Goal: Task Accomplishment & Management: Manage account settings

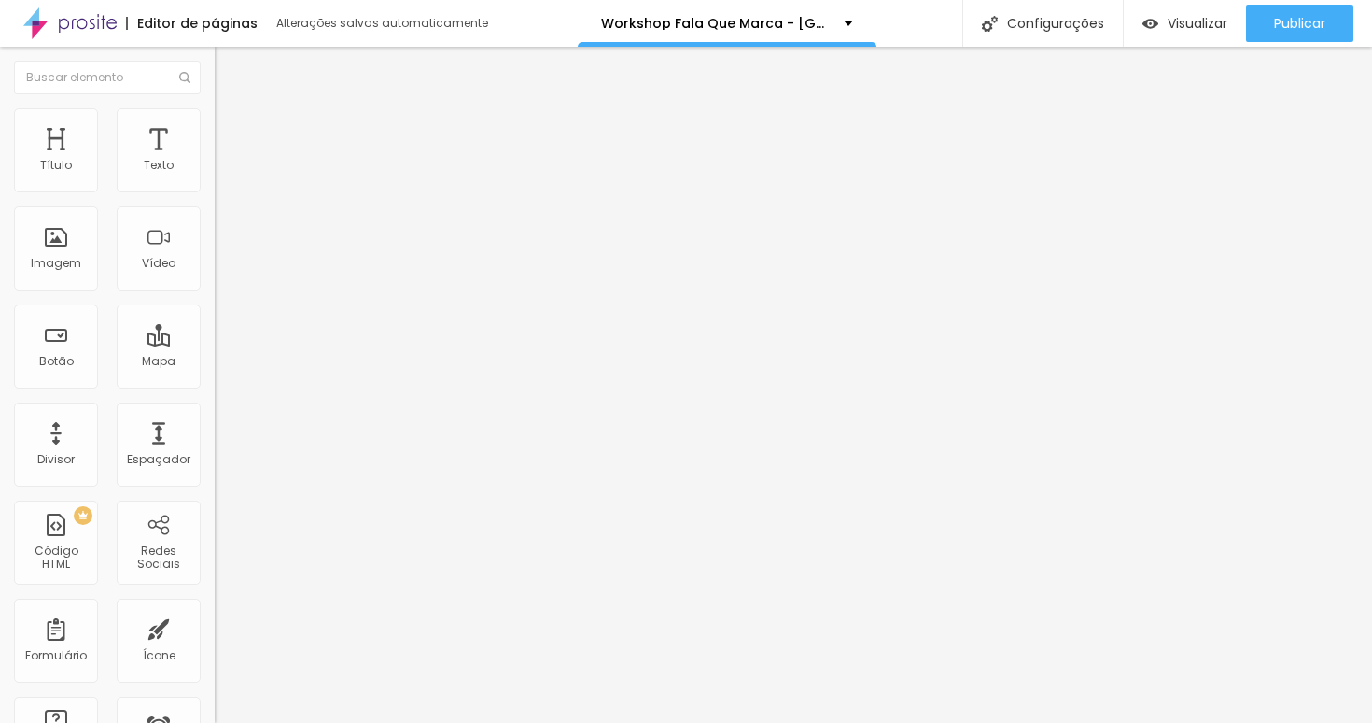
type input "INSCRIÇÃO EVENTO ALTÔNIA/PR"
click at [215, 605] on div "Editar Botão Conteúdo Estilo Avançado Texto INSCRIÇÃO EVENTO ALTÔNIA/PR Alinham…" at bounding box center [322, 385] width 215 height 676
click at [215, 176] on input "INSCRIÇÃO EVENTO GRATUITO" at bounding box center [327, 166] width 224 height 19
paste input "ALTÔNIA/PR"
type input "INSCRIÇÃO EVENTO ALTÔNIA/PR"
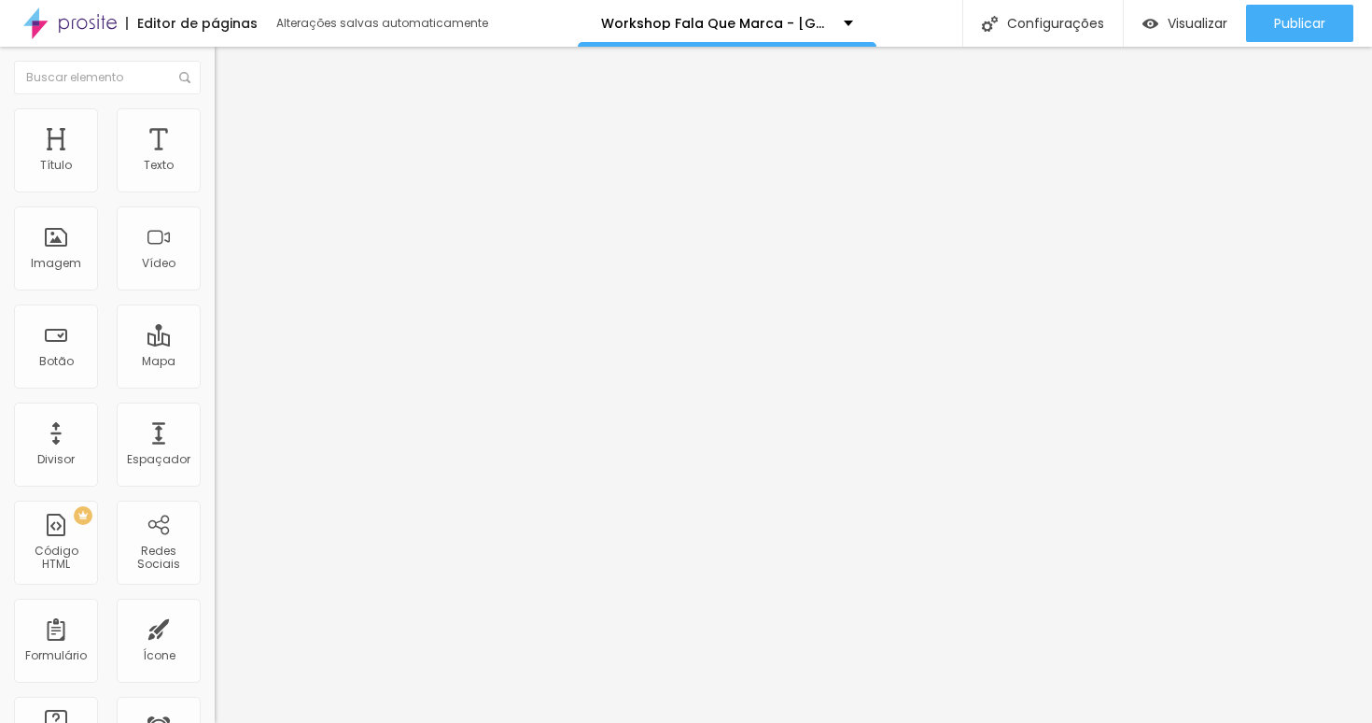
click at [215, 579] on div "Editar Botão Conteúdo Estilo Avançado Texto INSCRIÇÃO EVENTO ALTÔNIA/PR Alinham…" at bounding box center [322, 385] width 215 height 676
click at [215, 176] on input "INSCRIÇÃO EVENTO GRATUITO" at bounding box center [327, 166] width 224 height 19
paste input "ALTÔNIA/PR"
type input "INSCRIÇÃO EVENTO ALTÔNIA/PR"
click at [215, 176] on input "INSCRIÇÃO EVENTO GRATUITO" at bounding box center [327, 166] width 224 height 19
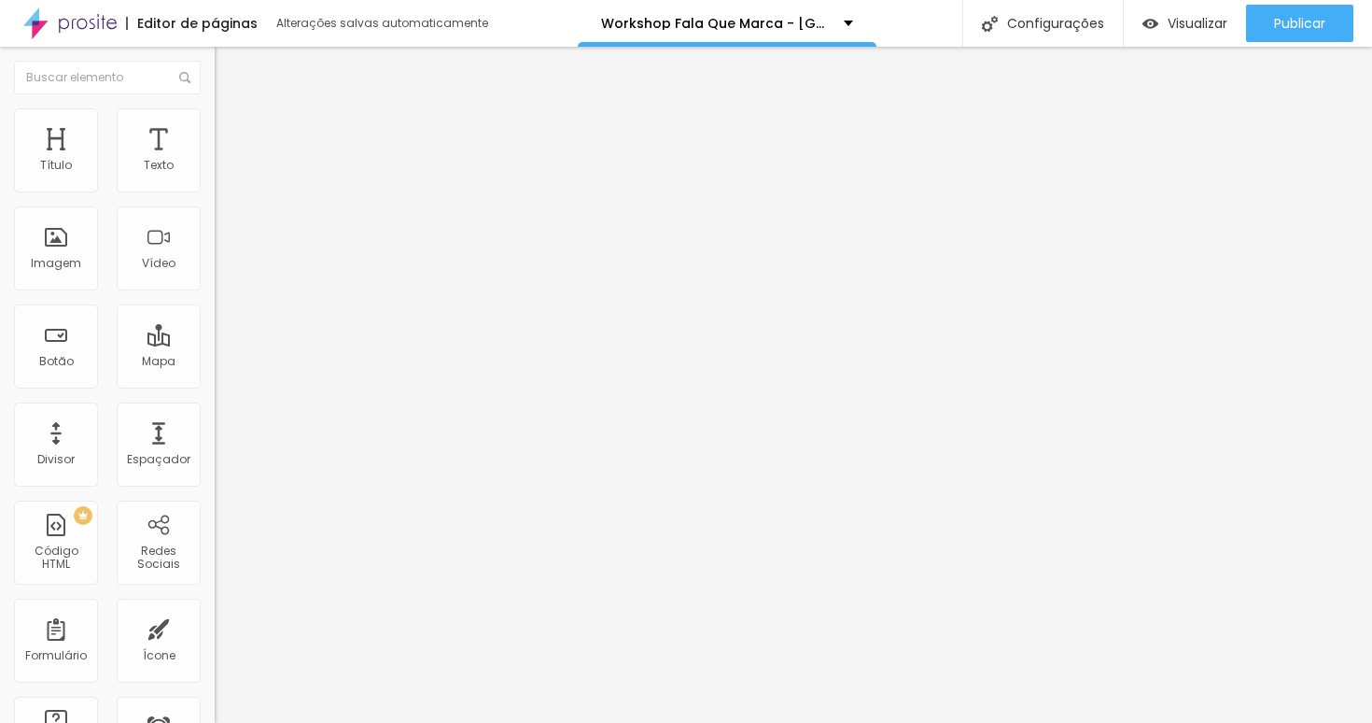
paste input "ALTÔNIA/PR"
type input "INSCRIÇÃO EVENTO ALTÔNIA/PR"
click at [215, 656] on div "Editar Botão Conteúdo Estilo Avançado Texto INSCRIÇÃO EVENTO ALTÔNIA/PR Alinham…" at bounding box center [322, 385] width 215 height 676
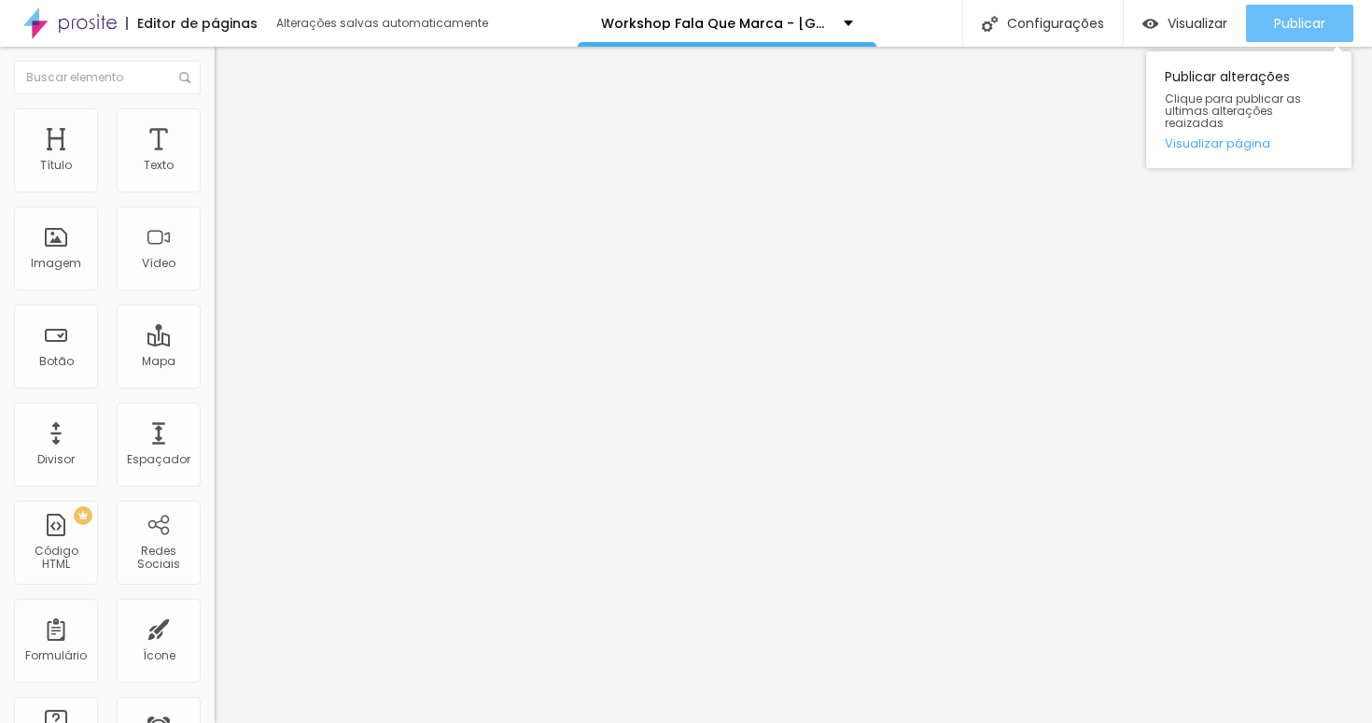
click at [1274, 21] on span "Publicar" at bounding box center [1299, 23] width 51 height 15
